Goal: Transaction & Acquisition: Book appointment/travel/reservation

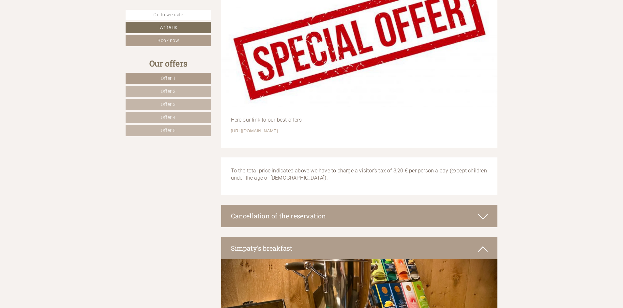
scroll to position [1924, 0]
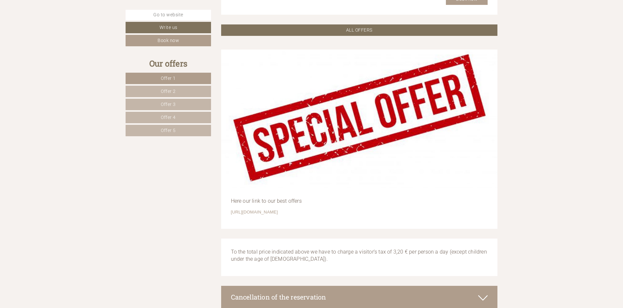
click at [178, 80] on link "Offer 1" at bounding box center [168, 78] width 85 height 11
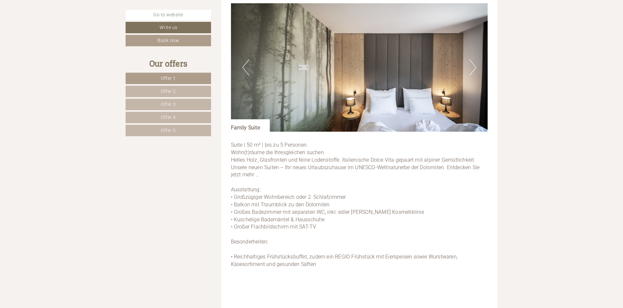
scroll to position [483, 0]
click at [189, 131] on link "Offer 5" at bounding box center [168, 130] width 85 height 11
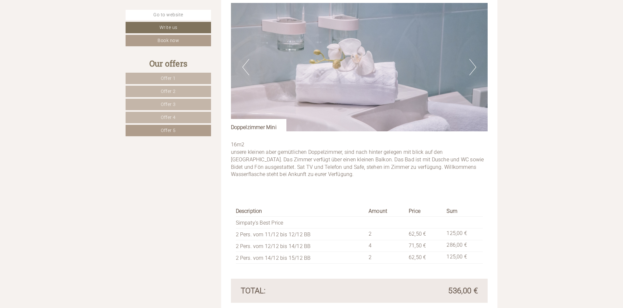
scroll to position [386, 0]
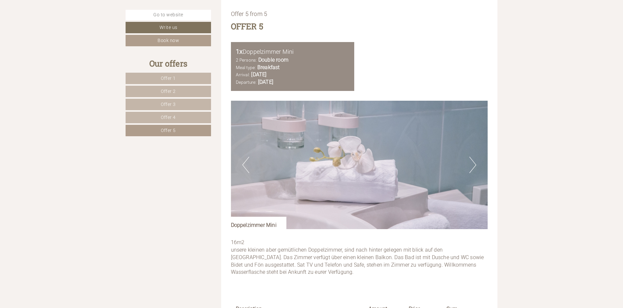
click at [246, 170] on button "Previous" at bounding box center [245, 165] width 7 height 16
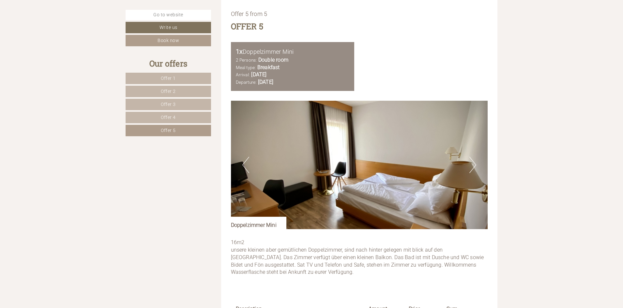
click at [245, 167] on button "Previous" at bounding box center [245, 165] width 7 height 16
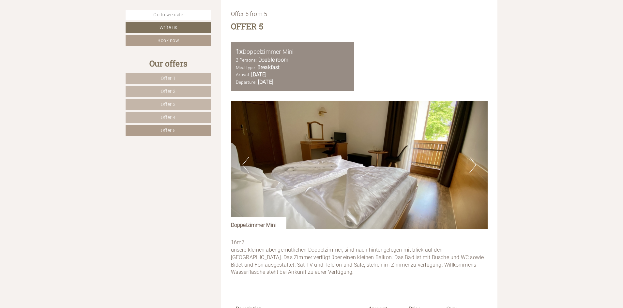
click at [245, 166] on button "Previous" at bounding box center [245, 165] width 7 height 16
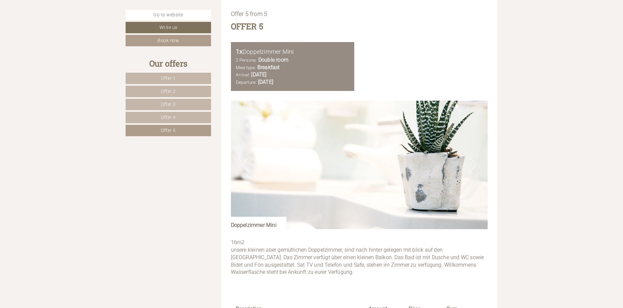
click at [245, 166] on button "Previous" at bounding box center [245, 165] width 7 height 16
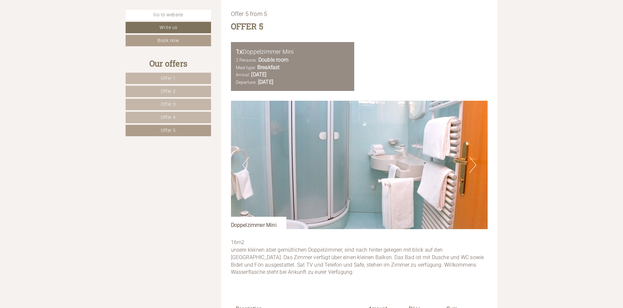
click at [246, 165] on button "Previous" at bounding box center [245, 165] width 7 height 16
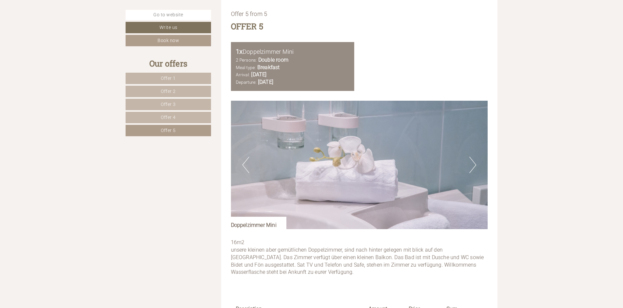
click at [246, 164] on button "Previous" at bounding box center [245, 165] width 7 height 16
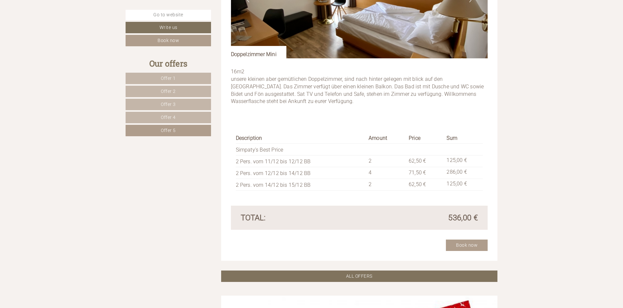
scroll to position [557, 0]
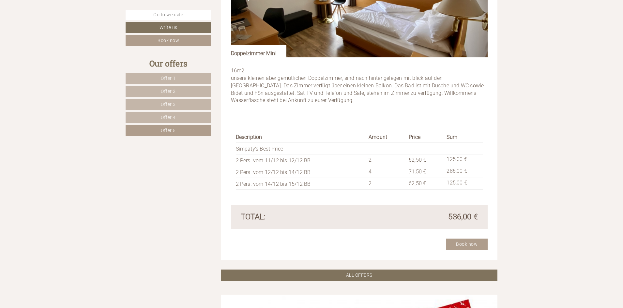
click at [177, 116] on link "Offer 4" at bounding box center [168, 117] width 85 height 11
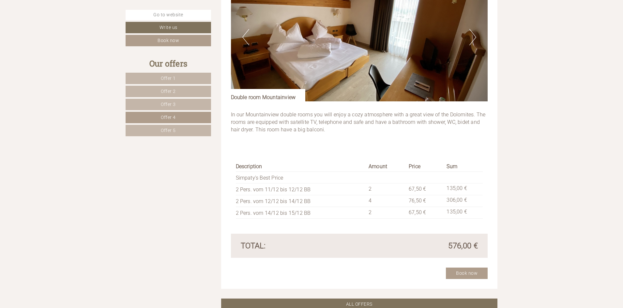
scroll to position [516, 0]
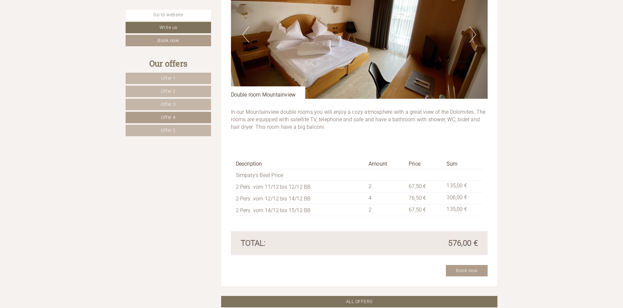
click at [189, 106] on link "Offer 3" at bounding box center [168, 104] width 85 height 11
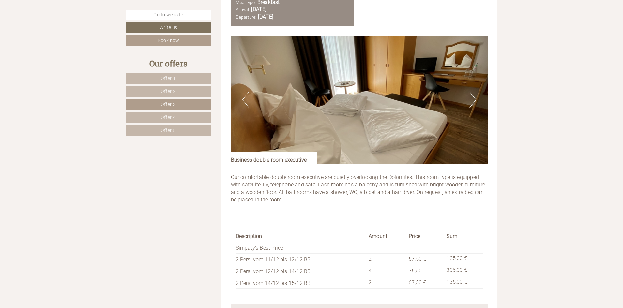
scroll to position [483, 0]
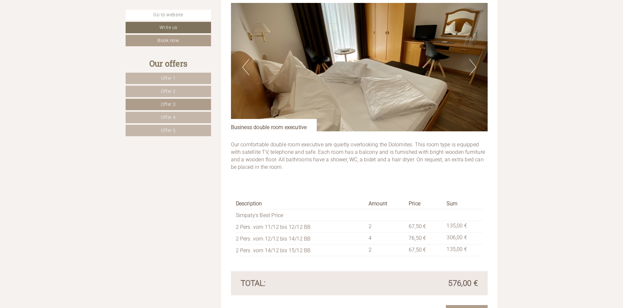
click at [249, 59] on img at bounding box center [359, 67] width 257 height 129
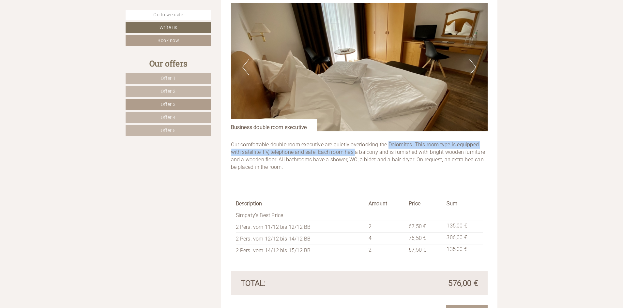
drag, startPoint x: 354, startPoint y: 153, endPoint x: 389, endPoint y: 142, distance: 36.7
click at [389, 142] on p "Our comfortable double room executive are quietly overlooking the Dolomites. Th…" at bounding box center [359, 156] width 257 height 30
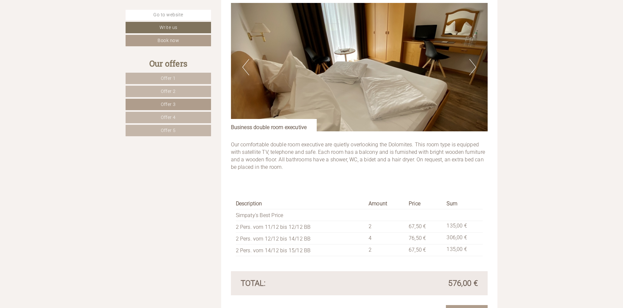
click at [380, 154] on p "Our comfortable double room executive are quietly overlooking the Dolomites. Th…" at bounding box center [359, 156] width 257 height 30
click at [165, 84] on link "Offer 1" at bounding box center [168, 78] width 85 height 11
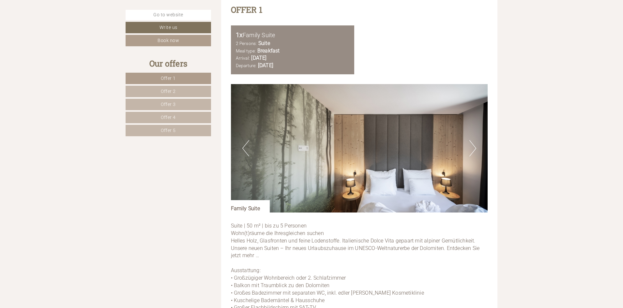
scroll to position [418, 0]
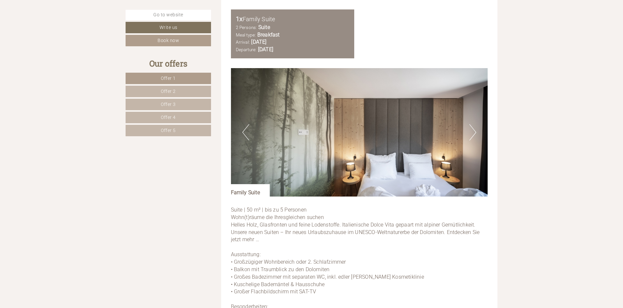
click at [475, 128] on button "Next" at bounding box center [472, 132] width 7 height 16
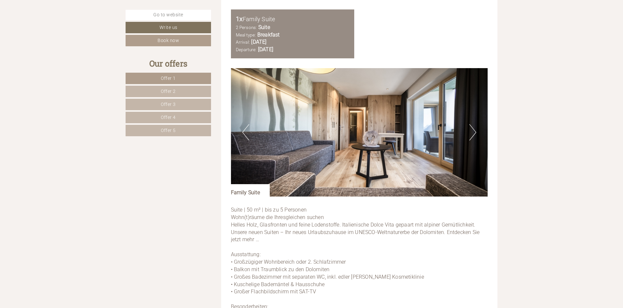
click at [475, 128] on button "Next" at bounding box center [472, 132] width 7 height 16
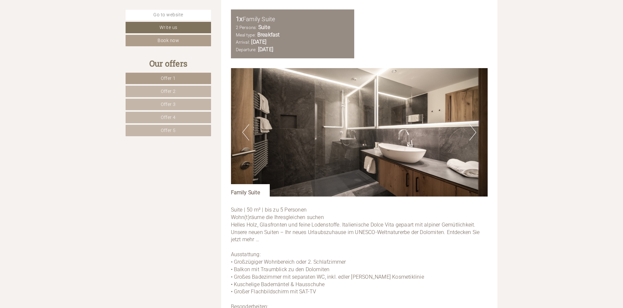
click at [171, 88] on link "Offer 2" at bounding box center [168, 91] width 85 height 11
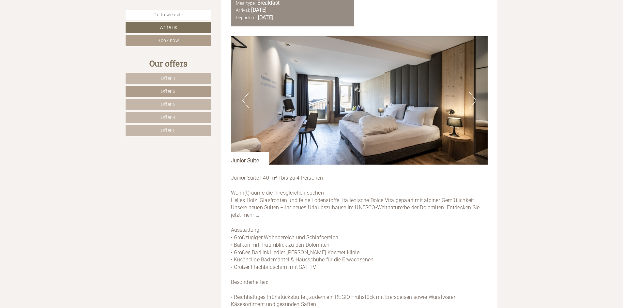
scroll to position [451, 0]
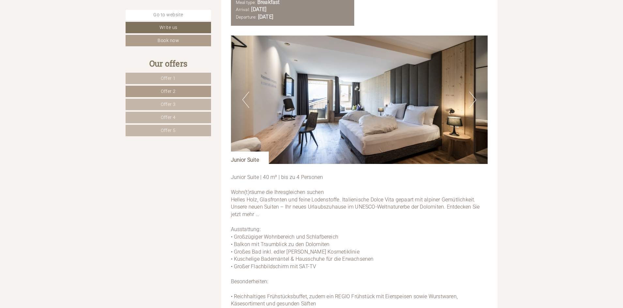
click at [182, 128] on link "Offer 5" at bounding box center [168, 130] width 85 height 11
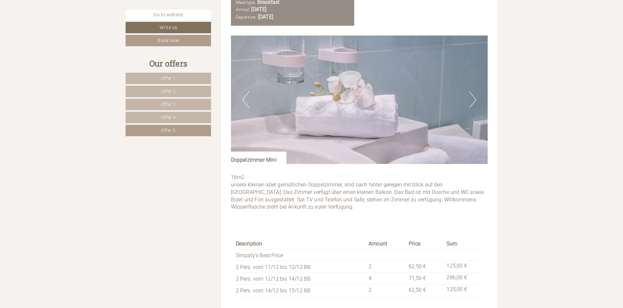
click at [164, 100] on link "Offer 3" at bounding box center [168, 104] width 85 height 11
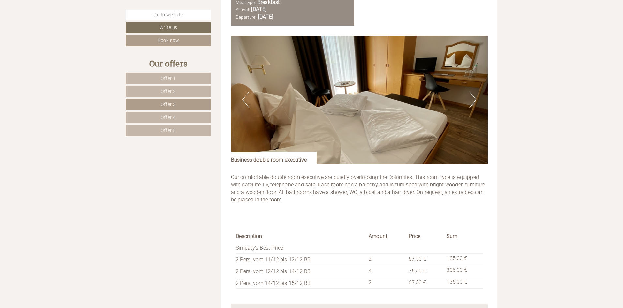
scroll to position [386, 0]
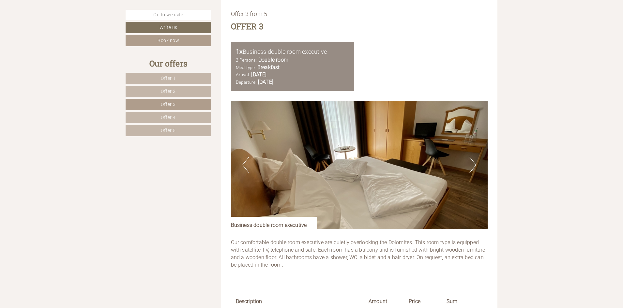
click at [472, 158] on button "Next" at bounding box center [472, 165] width 7 height 16
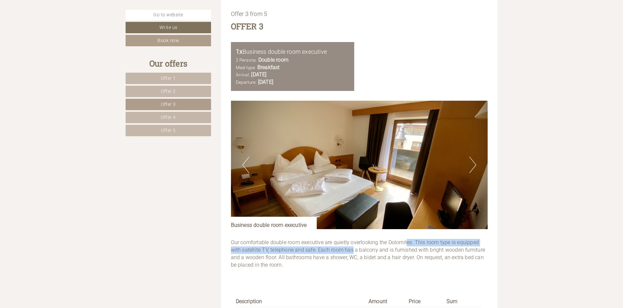
drag, startPoint x: 352, startPoint y: 253, endPoint x: 405, endPoint y: 245, distance: 54.1
click at [405, 245] on p "Our comfortable double room executive are quietly overlooking the Dolomites. Th…" at bounding box center [359, 254] width 257 height 30
click at [398, 258] on p "Our comfortable double room executive are quietly overlooking the Dolomites. Th…" at bounding box center [359, 254] width 257 height 30
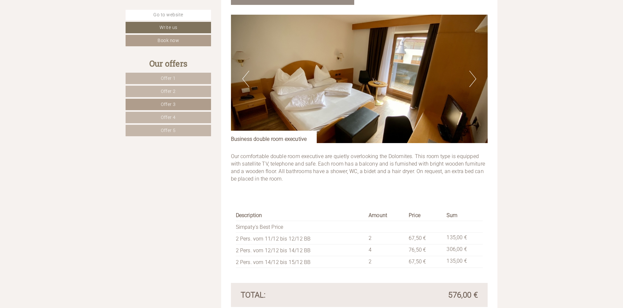
scroll to position [483, 0]
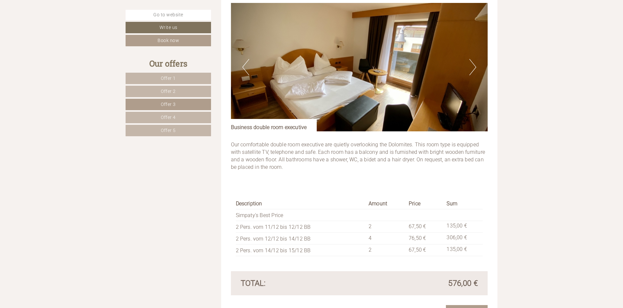
click at [184, 125] on link "Offer 5" at bounding box center [168, 130] width 85 height 11
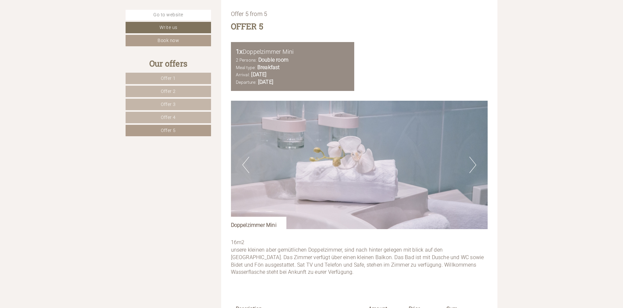
click at [474, 159] on button "Next" at bounding box center [472, 165] width 7 height 16
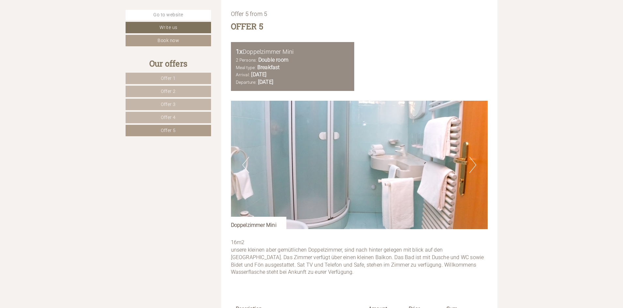
click at [474, 159] on button "Next" at bounding box center [472, 165] width 7 height 16
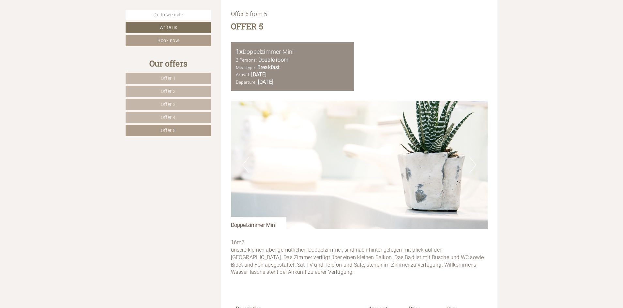
click at [474, 161] on button "Next" at bounding box center [472, 165] width 7 height 16
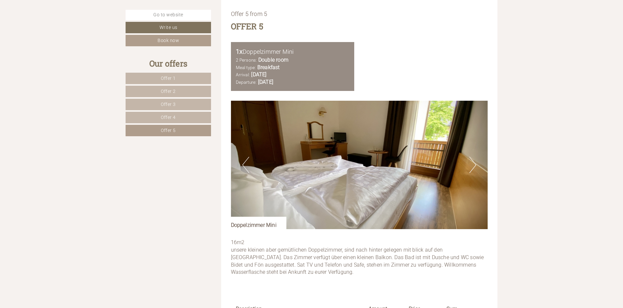
click at [472, 164] on button "Next" at bounding box center [472, 165] width 7 height 16
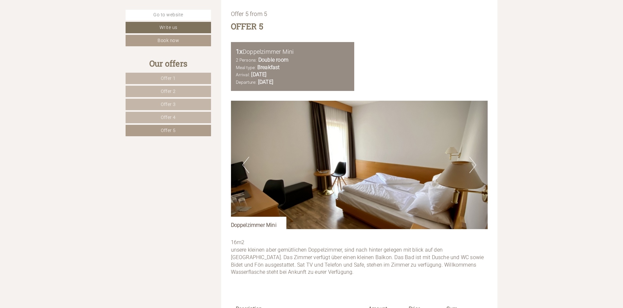
scroll to position [451, 0]
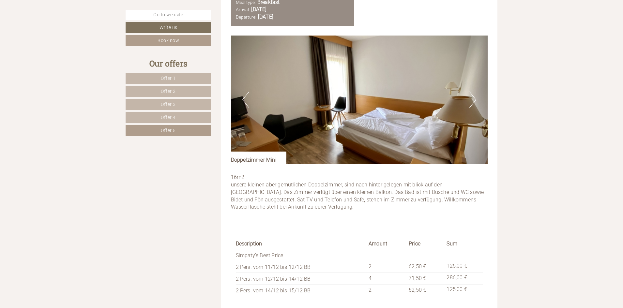
click at [477, 105] on img at bounding box center [359, 100] width 257 height 129
click at [473, 101] on button "Next" at bounding box center [472, 100] width 7 height 16
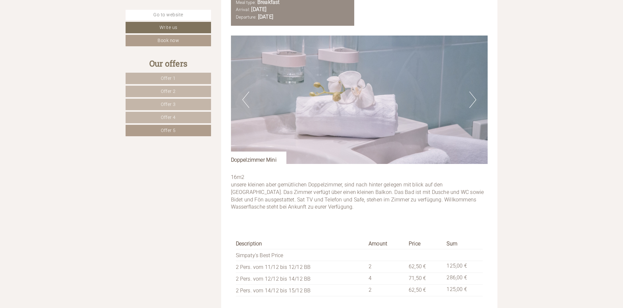
click at [473, 101] on button "Next" at bounding box center [472, 100] width 7 height 16
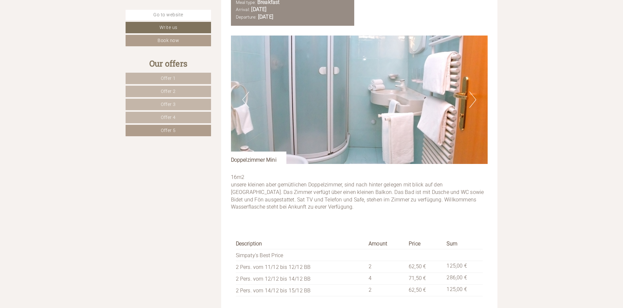
click at [473, 101] on button "Next" at bounding box center [472, 100] width 7 height 16
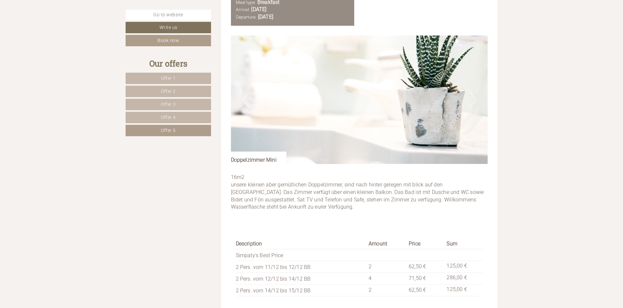
click at [473, 101] on button "Next" at bounding box center [472, 100] width 7 height 16
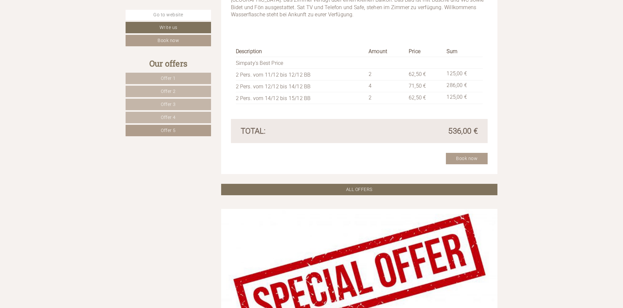
scroll to position [646, 0]
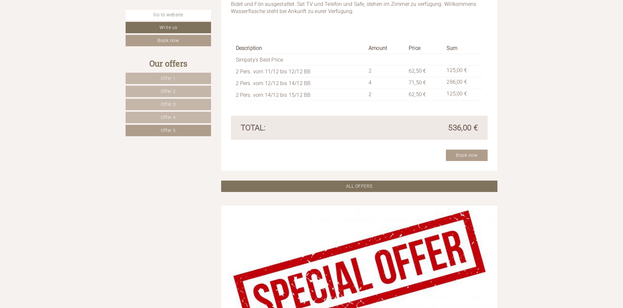
click at [178, 113] on link "Offer 4" at bounding box center [168, 117] width 85 height 11
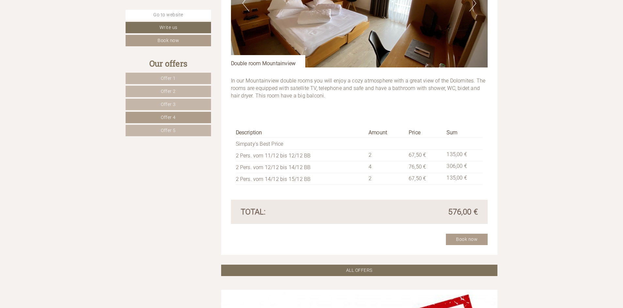
scroll to position [549, 0]
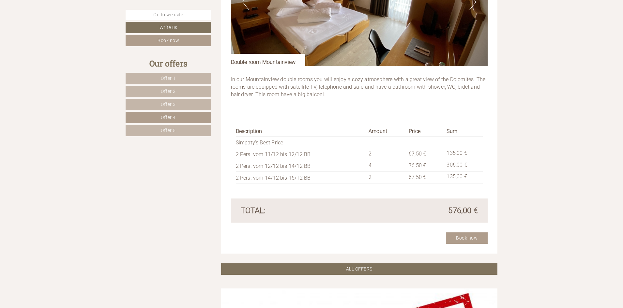
click at [189, 102] on link "Offer 3" at bounding box center [168, 104] width 85 height 11
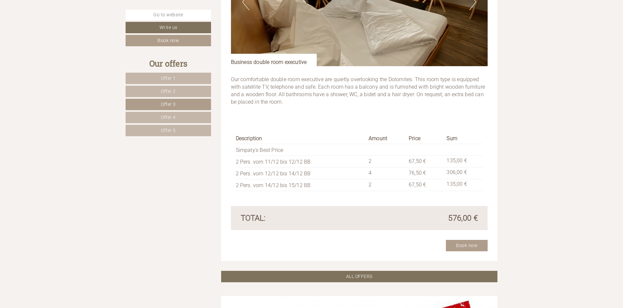
click at [186, 90] on link "Offer 2" at bounding box center [168, 91] width 85 height 11
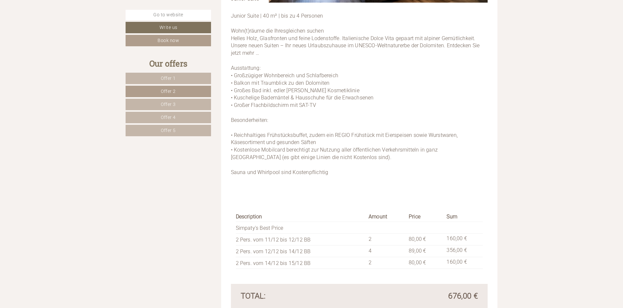
scroll to position [679, 0]
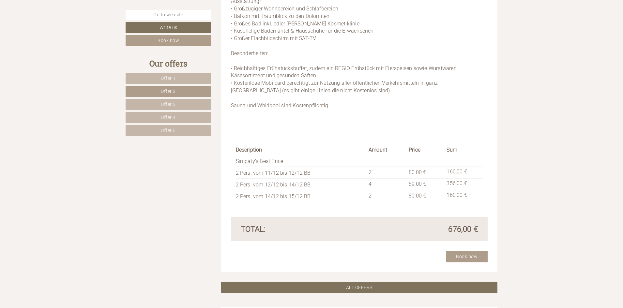
click at [189, 114] on link "Offer 4" at bounding box center [168, 117] width 85 height 11
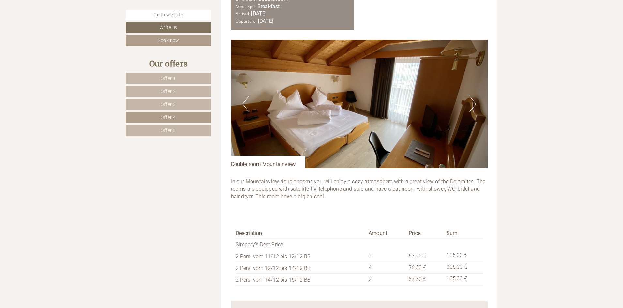
scroll to position [516, 0]
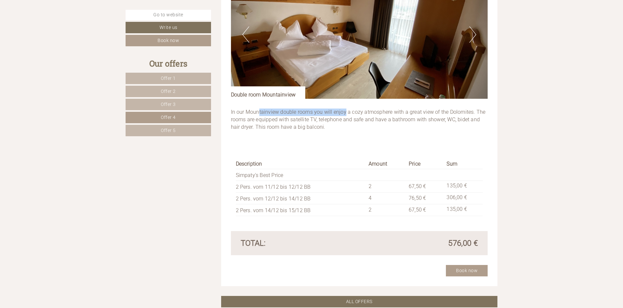
drag, startPoint x: 259, startPoint y: 114, endPoint x: 346, endPoint y: 114, distance: 86.8
click at [346, 114] on p "In our Mountainview double rooms you will enjoy a cozy atmosphere with a great …" at bounding box center [359, 120] width 257 height 23
click at [308, 136] on div "In our Mountainview double rooms you will enjoy a cozy atmosphere with a great …" at bounding box center [359, 121] width 257 height 45
drag, startPoint x: 299, startPoint y: 128, endPoint x: 345, endPoint y: 126, distance: 46.4
click at [345, 126] on p "In our Mountainview double rooms you will enjoy a cozy atmosphere with a great …" at bounding box center [359, 120] width 257 height 23
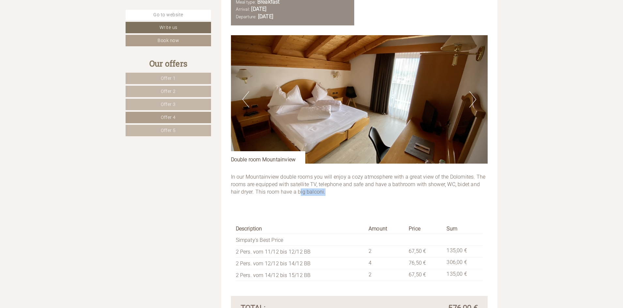
scroll to position [451, 0]
click at [474, 102] on button "Next" at bounding box center [472, 100] width 7 height 16
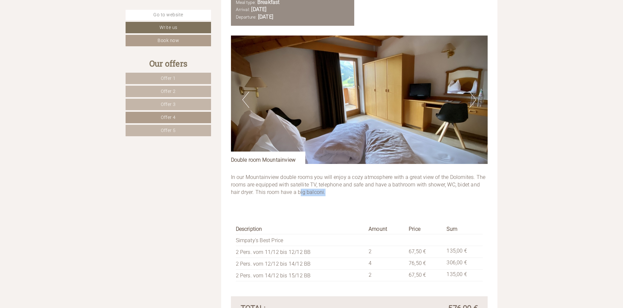
click at [173, 102] on span "Offer 3" at bounding box center [168, 104] width 15 height 5
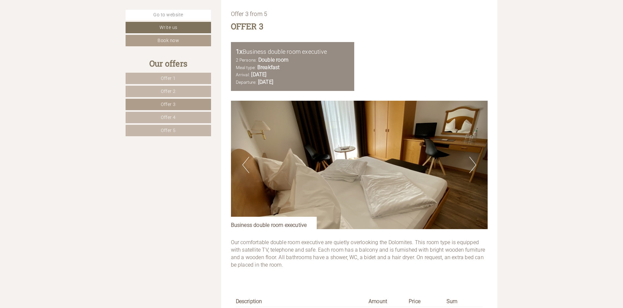
click at [466, 160] on img at bounding box center [359, 165] width 257 height 129
click at [471, 167] on button "Next" at bounding box center [472, 165] width 7 height 16
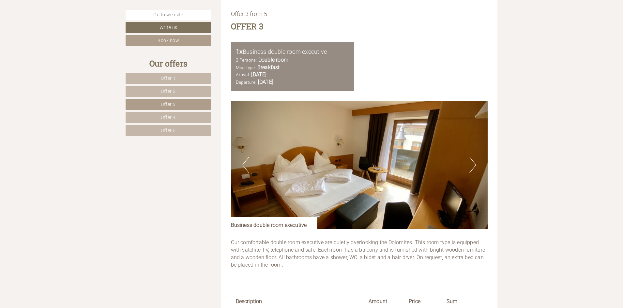
click at [150, 129] on link "Offer 5" at bounding box center [168, 130] width 85 height 11
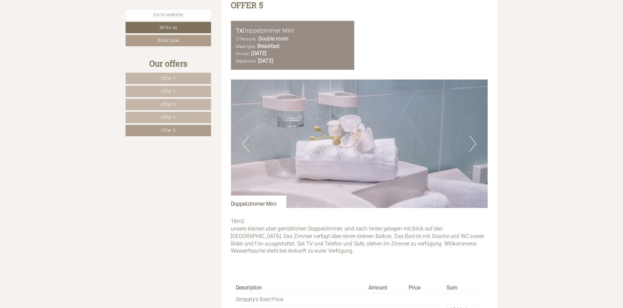
scroll to position [418, 0]
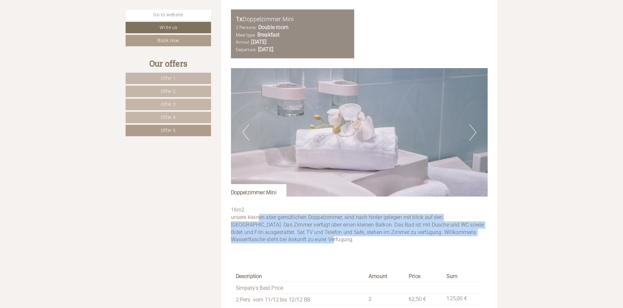
drag, startPoint x: 258, startPoint y: 221, endPoint x: 336, endPoint y: 256, distance: 85.7
click at [336, 256] on div "16m2 unsere kleinen aber gemütlichen Doppelzimmer, sind nach hinter gelegen mit…" at bounding box center [359, 227] width 257 height 60
click at [315, 231] on p "16m2 unsere kleinen aber gemütlichen Doppelzimmer, sind nach hinter gelegen mit…" at bounding box center [359, 224] width 257 height 37
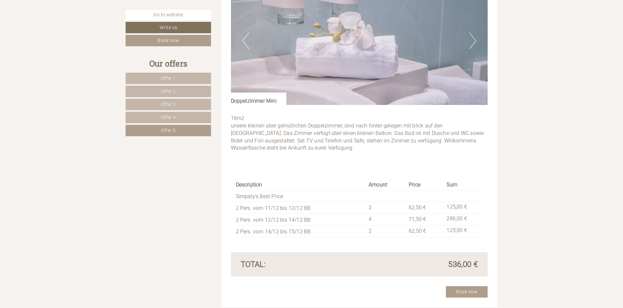
scroll to position [451, 0]
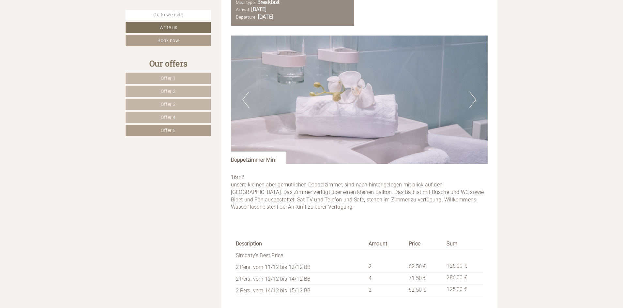
click at [243, 101] on button "Previous" at bounding box center [245, 100] width 7 height 16
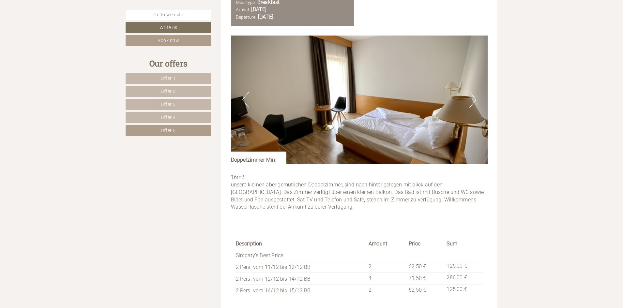
click at [243, 101] on button "Previous" at bounding box center [245, 100] width 7 height 16
click at [191, 103] on link "Offer 3" at bounding box center [168, 104] width 85 height 11
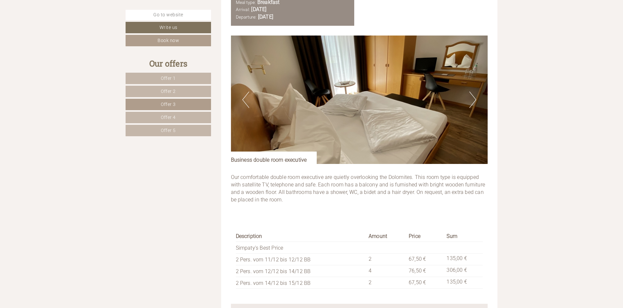
scroll to position [386, 0]
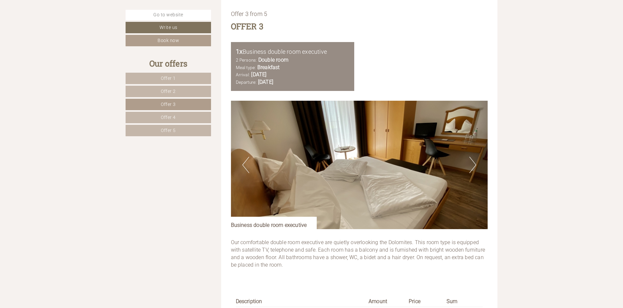
click at [472, 169] on button "Next" at bounding box center [472, 165] width 7 height 16
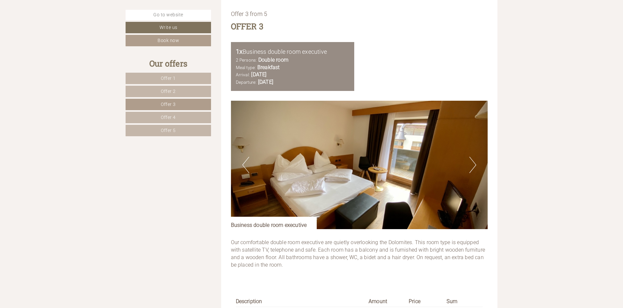
click at [472, 169] on button "Next" at bounding box center [472, 165] width 7 height 16
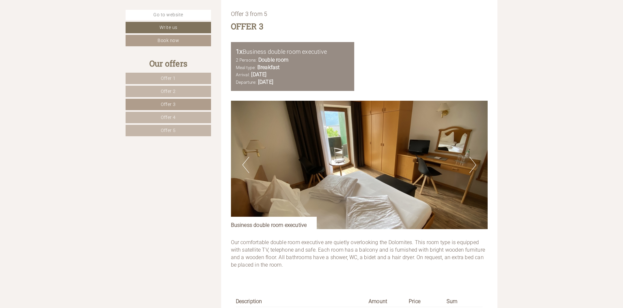
click at [474, 168] on button "Next" at bounding box center [472, 165] width 7 height 16
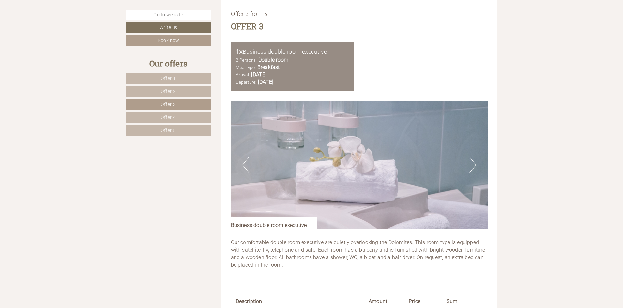
click at [474, 168] on button "Next" at bounding box center [472, 165] width 7 height 16
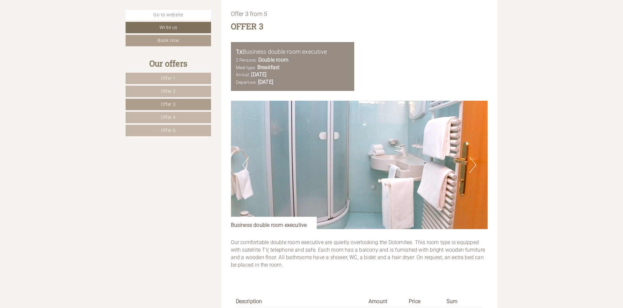
click at [474, 168] on button "Next" at bounding box center [472, 165] width 7 height 16
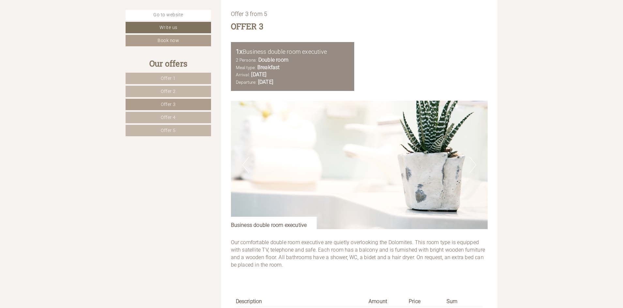
click at [474, 168] on button "Next" at bounding box center [472, 165] width 7 height 16
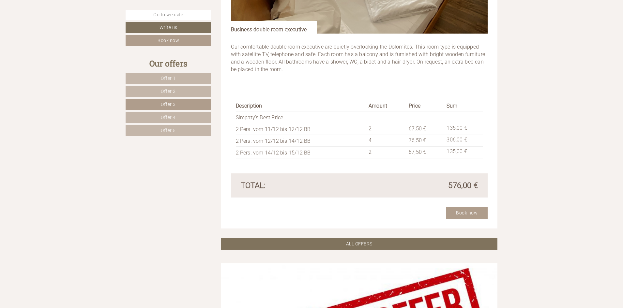
scroll to position [549, 0]
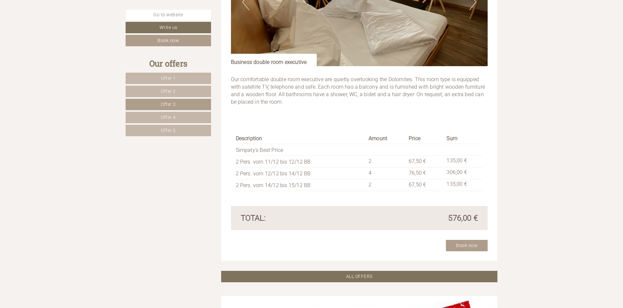
click at [166, 129] on span "Offer 5" at bounding box center [168, 130] width 15 height 5
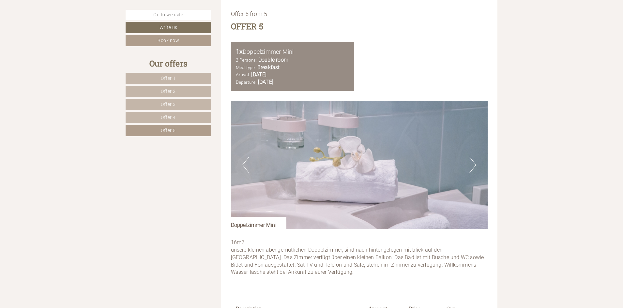
click at [471, 161] on button "Next" at bounding box center [472, 165] width 7 height 16
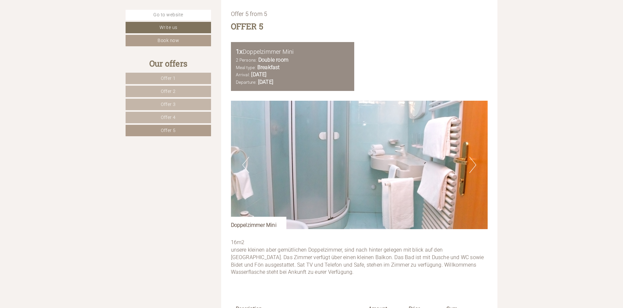
click at [471, 161] on button "Next" at bounding box center [472, 165] width 7 height 16
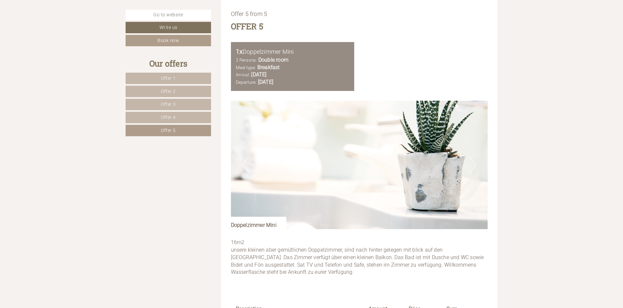
click at [471, 161] on button "Next" at bounding box center [472, 165] width 7 height 16
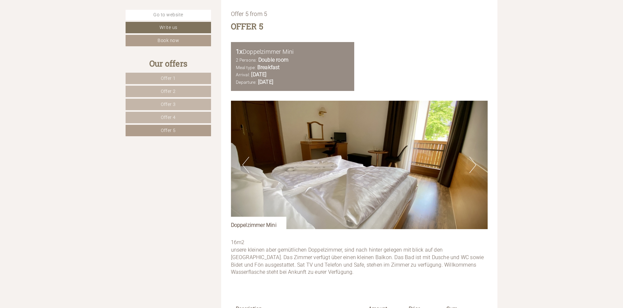
click at [471, 161] on button "Next" at bounding box center [472, 165] width 7 height 16
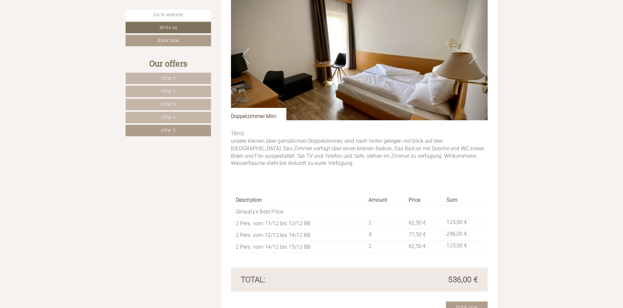
scroll to position [516, 0]
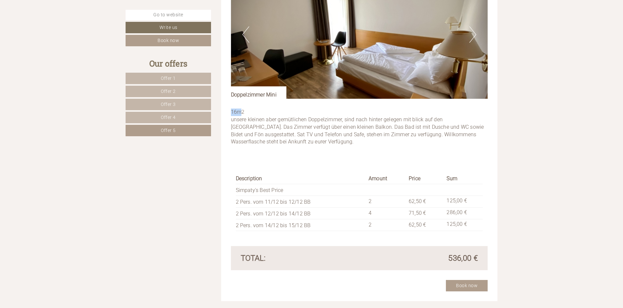
drag, startPoint x: 240, startPoint y: 114, endPoint x: 219, endPoint y: 114, distance: 21.2
click at [158, 99] on link "Offer 3" at bounding box center [168, 104] width 85 height 11
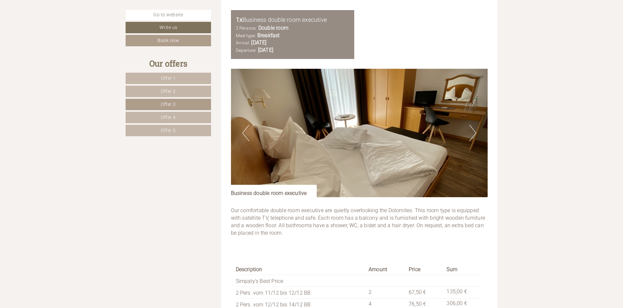
scroll to position [418, 0]
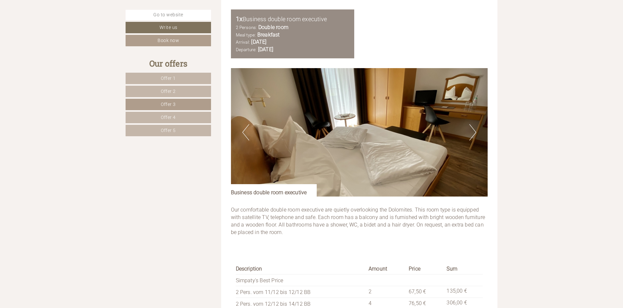
click at [184, 131] on link "Offer 5" at bounding box center [168, 130] width 85 height 11
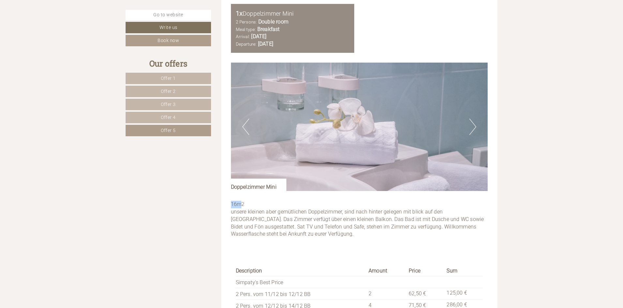
scroll to position [516, 0]
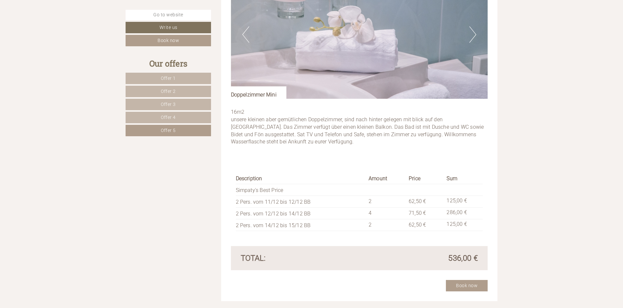
click at [352, 161] on div "Description Amount Price Sum Simpaty's Best Price 2 Pers. vom 11/12 bis 12/12 B…" at bounding box center [359, 202] width 257 height 87
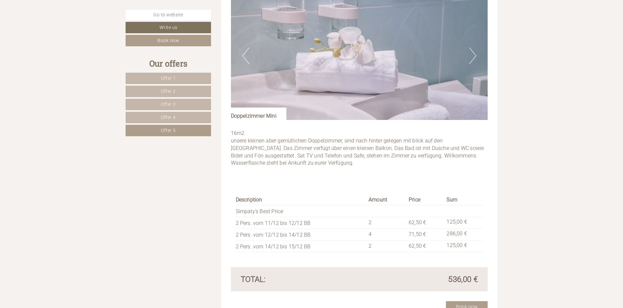
scroll to position [483, 0]
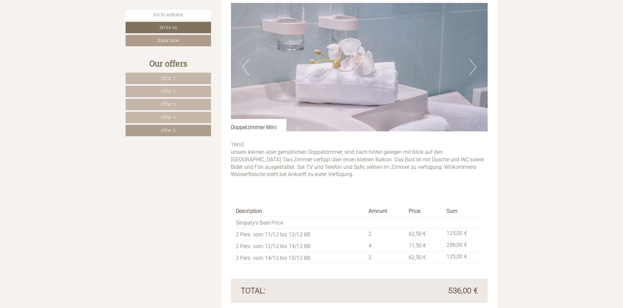
click at [474, 72] on button "Next" at bounding box center [472, 67] width 7 height 16
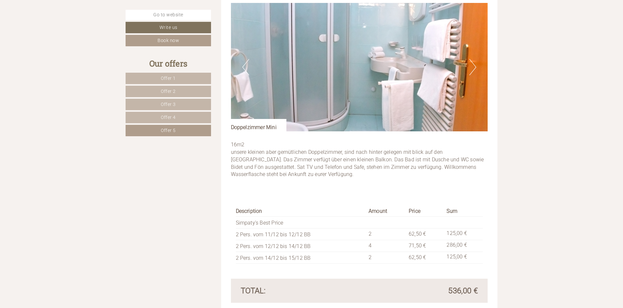
click at [475, 74] on button "Next" at bounding box center [472, 67] width 7 height 16
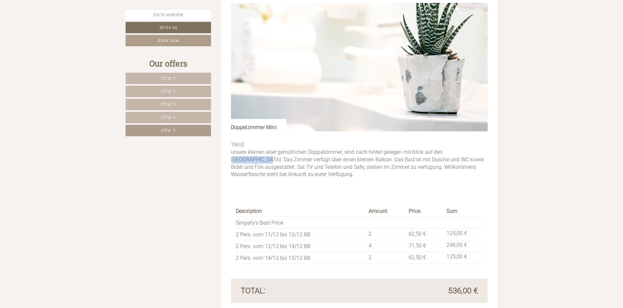
drag, startPoint x: 445, startPoint y: 155, endPoint x: 479, endPoint y: 152, distance: 34.3
click at [479, 152] on p "16m2 unsere kleinen aber gemütlichen Doppelzimmer, sind nach hinter gelegen mit…" at bounding box center [359, 159] width 257 height 37
click at [460, 154] on p "16m2 unsere kleinen aber gemütlichen Doppelzimmer, sind nach hinter gelegen mit…" at bounding box center [359, 159] width 257 height 37
drag, startPoint x: 459, startPoint y: 151, endPoint x: 422, endPoint y: 152, distance: 36.9
click at [422, 152] on p "16m2 unsere kleinen aber gemütlichen Doppelzimmer, sind nach hinter gelegen mit…" at bounding box center [359, 159] width 257 height 37
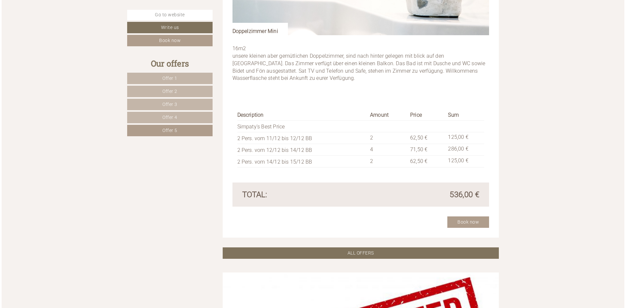
scroll to position [581, 0]
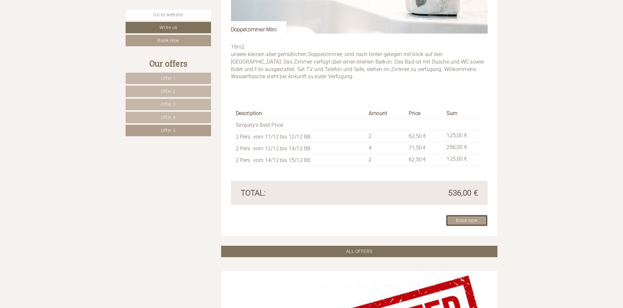
click at [479, 225] on link "Book now" at bounding box center [467, 220] width 42 height 11
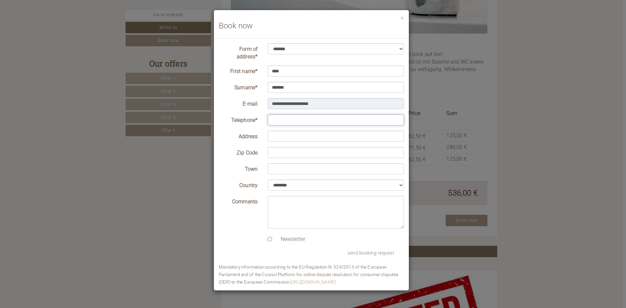
click at [279, 117] on input "Telephone*" at bounding box center [336, 119] width 137 height 11
click at [343, 48] on select "** ** ******* ******* ******" at bounding box center [336, 48] width 137 height 11
select select "*"
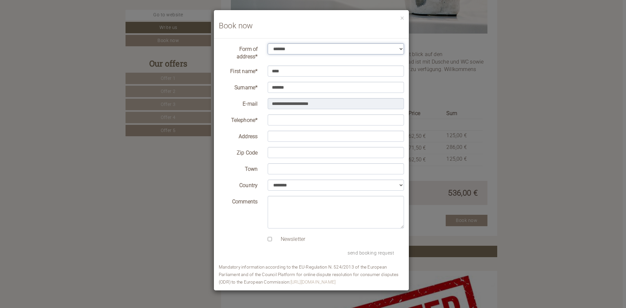
click at [268, 43] on select "** ** ******* ******* ******" at bounding box center [336, 48] width 137 height 11
drag, startPoint x: 302, startPoint y: 71, endPoint x: 175, endPoint y: 80, distance: 127.8
click at [175, 80] on div "**********" at bounding box center [313, 154] width 626 height 308
type input "*****"
click at [309, 116] on input "Telephone*" at bounding box center [336, 119] width 137 height 11
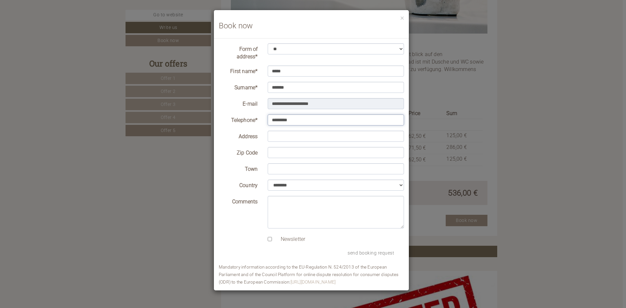
click at [272, 120] on input "*********" at bounding box center [336, 119] width 137 height 11
type input "**********"
click at [325, 138] on input "Address" at bounding box center [336, 136] width 137 height 11
type input "**********"
click at [311, 150] on input "Zip Code" at bounding box center [336, 152] width 137 height 11
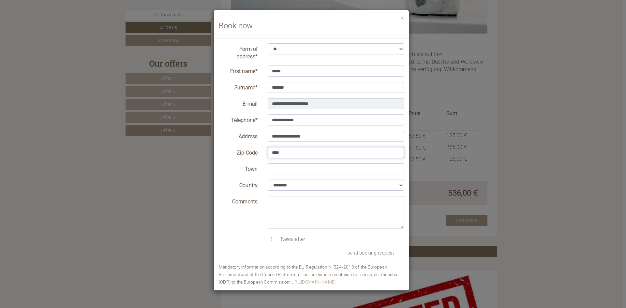
type input "****"
click at [299, 172] on input "Town" at bounding box center [336, 168] width 137 height 11
type input "*********"
click at [364, 256] on button "send booking request" at bounding box center [371, 253] width 66 height 10
